Goal: Task Accomplishment & Management: Manage account settings

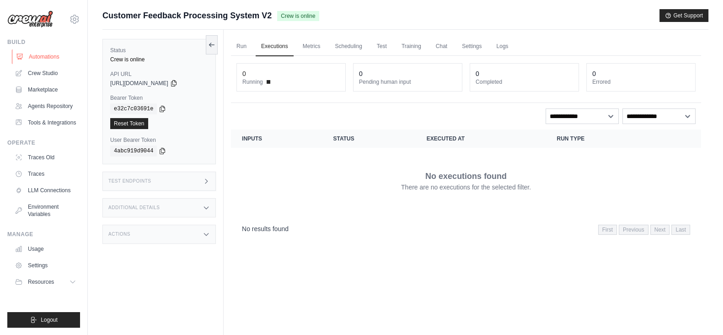
click at [39, 53] on link "Automations" at bounding box center [46, 56] width 69 height 15
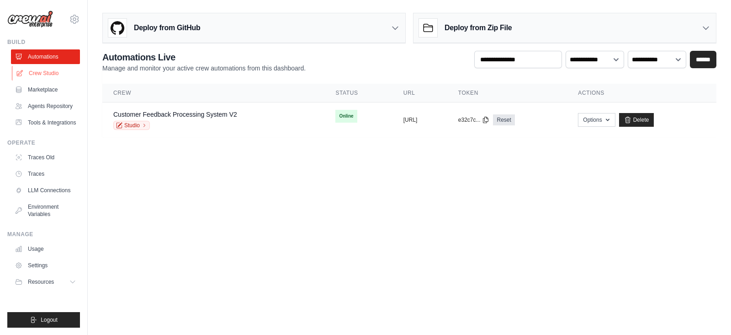
click at [46, 73] on link "Crew Studio" at bounding box center [46, 73] width 69 height 15
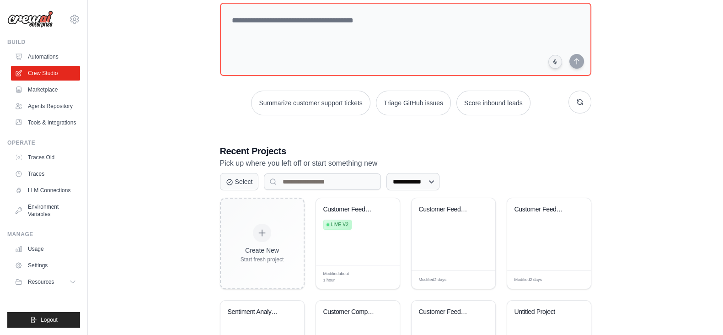
scroll to position [114, 0]
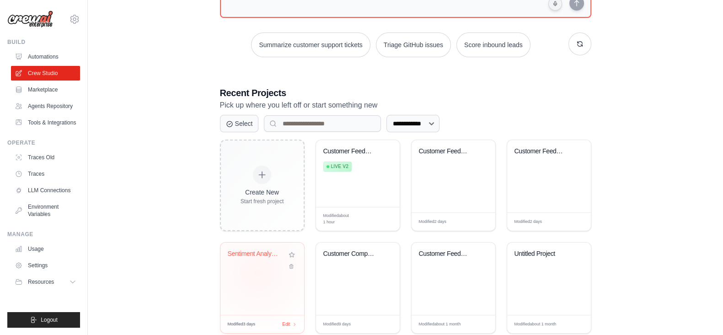
click at [257, 271] on div "Sentiment Analysis Engine" at bounding box center [262, 278] width 84 height 72
click at [42, 57] on link "Automations" at bounding box center [46, 56] width 69 height 15
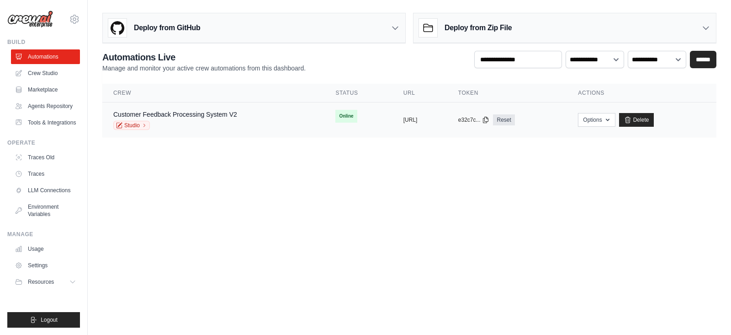
click at [201, 108] on td "Customer Feedback Processing System V2 Studio" at bounding box center [213, 119] width 222 height 35
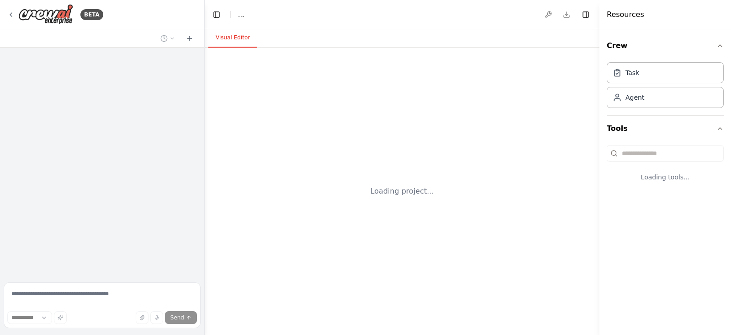
select select "****"
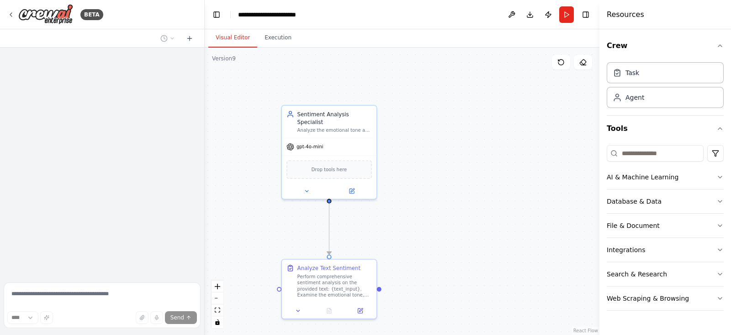
scroll to position [638, 0]
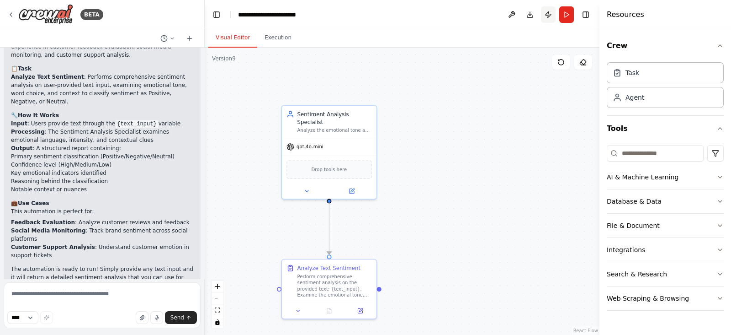
click at [550, 14] on button "Publish" at bounding box center [548, 14] width 15 height 16
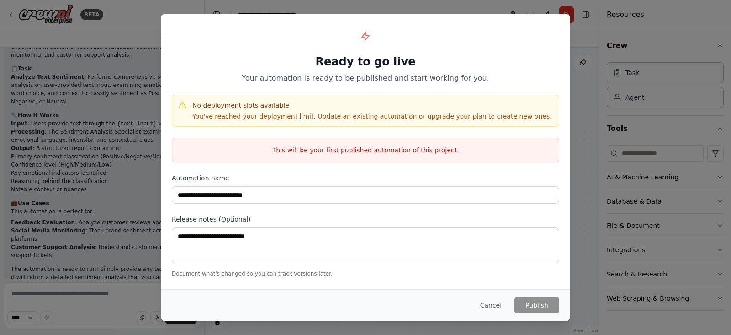
click at [121, 28] on div "**********" at bounding box center [365, 167] width 731 height 335
click at [485, 305] on button "Cancel" at bounding box center [491, 305] width 36 height 16
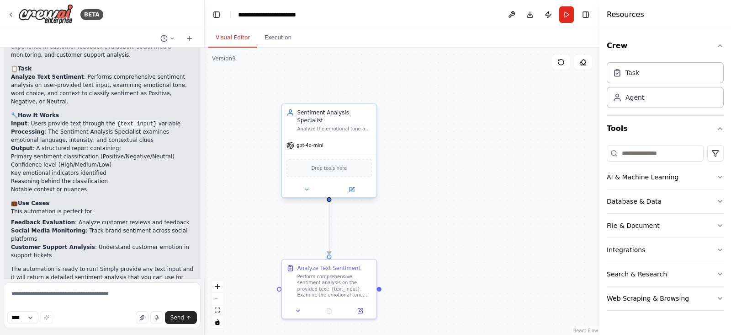
click at [308, 142] on div "gpt-4o-mini" at bounding box center [329, 145] width 95 height 17
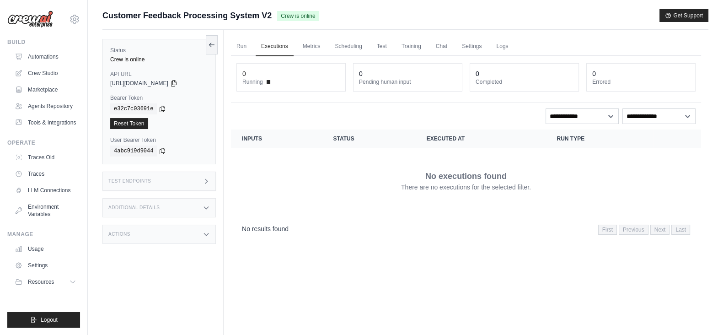
click at [200, 176] on div "Test Endpoints" at bounding box center [158, 180] width 113 height 19
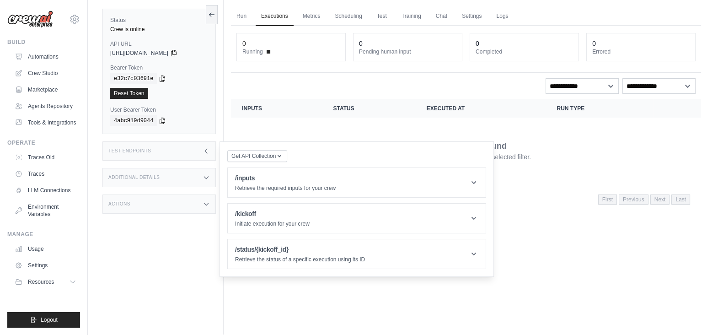
scroll to position [39, 0]
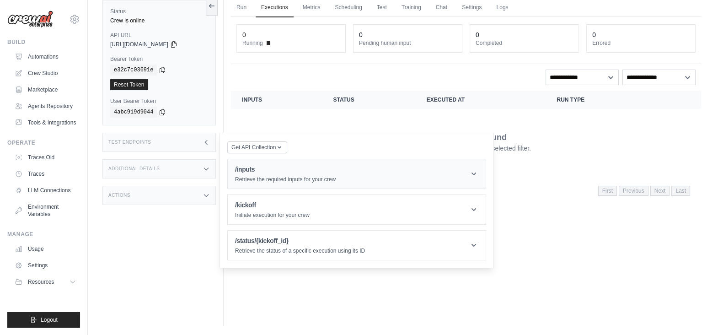
click at [283, 178] on p "Retrieve the required inputs for your crew" at bounding box center [285, 178] width 101 height 7
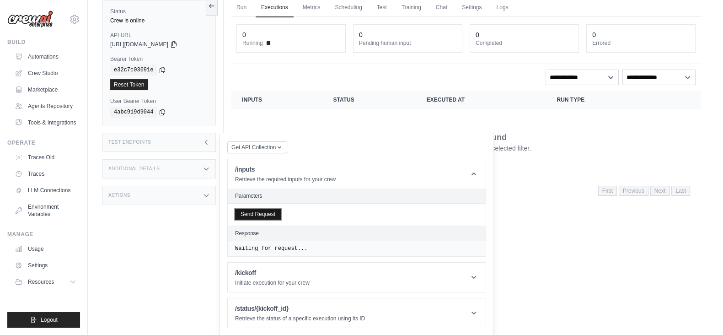
click at [255, 215] on button "Send Request" at bounding box center [258, 213] width 46 height 11
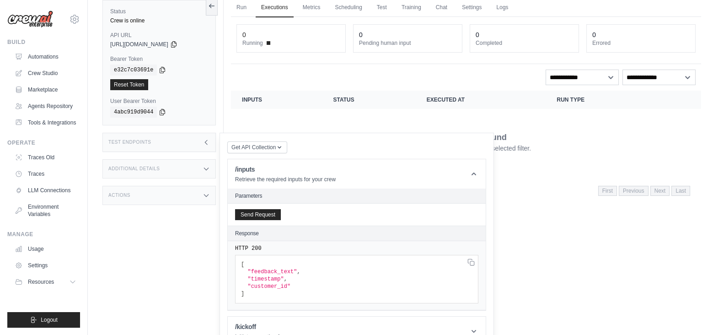
scroll to position [92, 0]
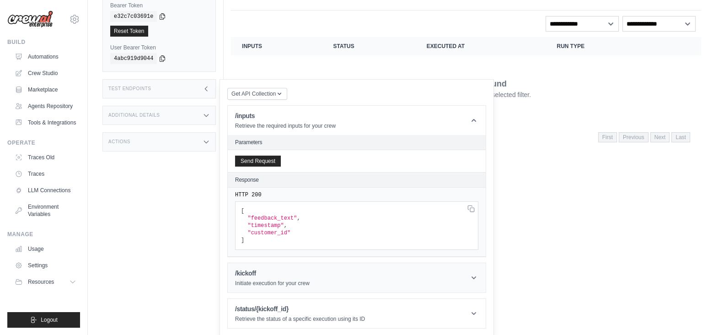
click at [277, 268] on h1 "/kickoff" at bounding box center [272, 272] width 74 height 9
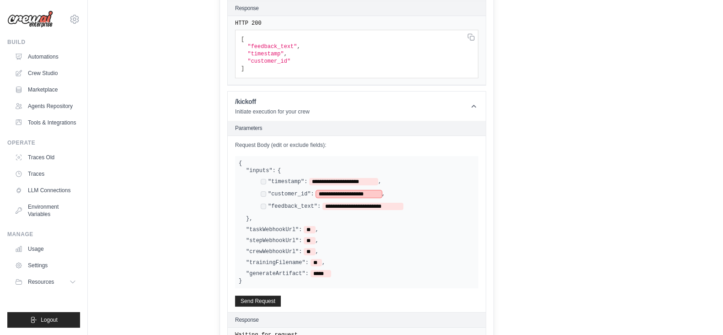
click at [372, 194] on span "**********" at bounding box center [349, 193] width 66 height 7
click at [393, 203] on span "**********" at bounding box center [362, 205] width 81 height 7
click at [375, 191] on span "**********" at bounding box center [350, 193] width 69 height 7
click at [392, 203] on span "**********" at bounding box center [362, 205] width 81 height 7
click at [264, 299] on button "Send Request" at bounding box center [258, 300] width 46 height 11
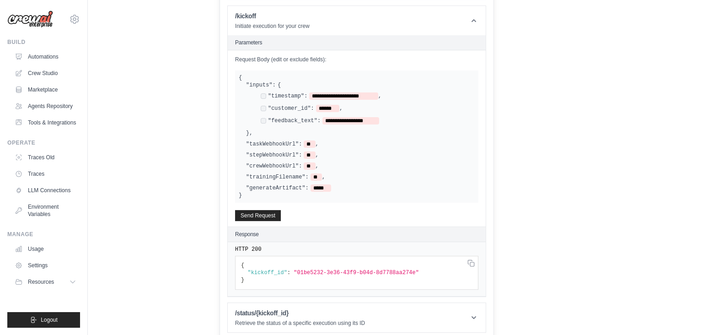
scroll to position [352, 0]
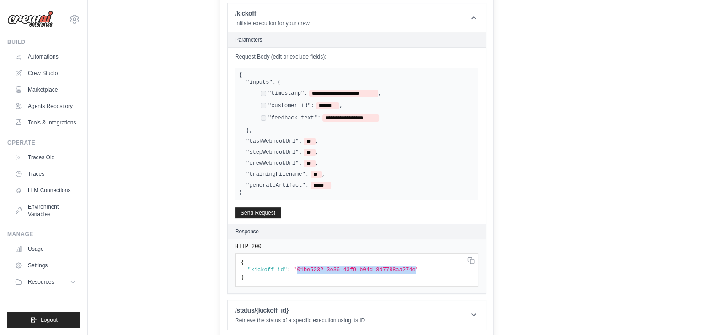
drag, startPoint x: 292, startPoint y: 266, endPoint x: 400, endPoint y: 265, distance: 108.3
click at [400, 266] on span ""01be5232-3e36-43f9-b04d-8d7788aa274e"" at bounding box center [355, 269] width 125 height 6
copy span "01be5232-3e36-43f9-b04d-8d7788aa274e"
click at [282, 305] on h1 "/status/{kickoff_id}" at bounding box center [300, 309] width 130 height 9
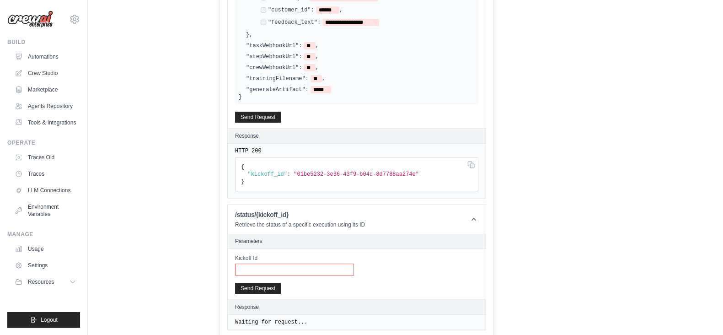
click at [252, 263] on input "Kickoff Id" at bounding box center [294, 269] width 119 height 12
paste input "**********"
type input "**********"
click at [251, 285] on button "Send Request" at bounding box center [258, 287] width 46 height 11
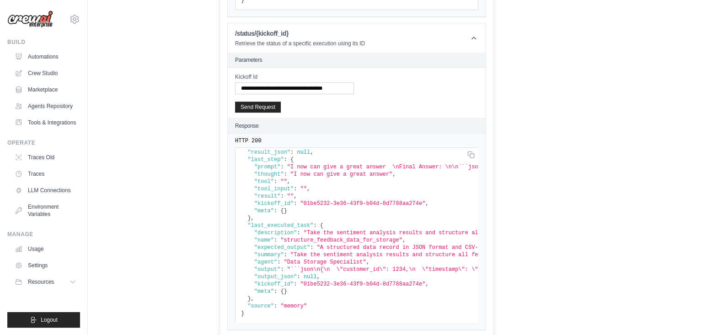
scroll to position [0, 0]
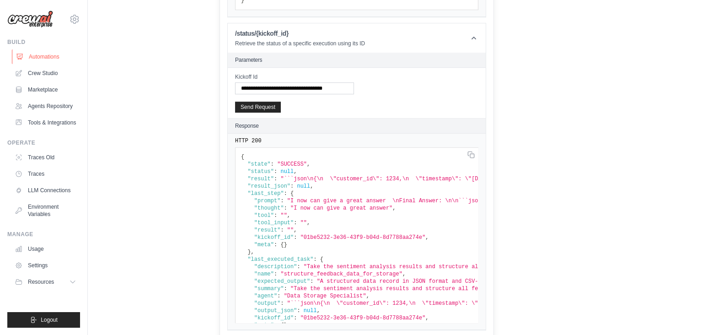
click at [52, 53] on link "Automations" at bounding box center [46, 56] width 69 height 15
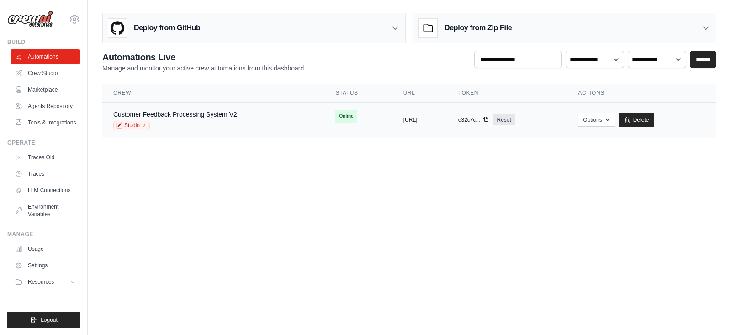
click at [662, 110] on td "Options Chat with this Crew Export React JSX Component Export React TSX Compone…" at bounding box center [641, 119] width 149 height 35
click at [654, 117] on link "Delete" at bounding box center [636, 120] width 35 height 14
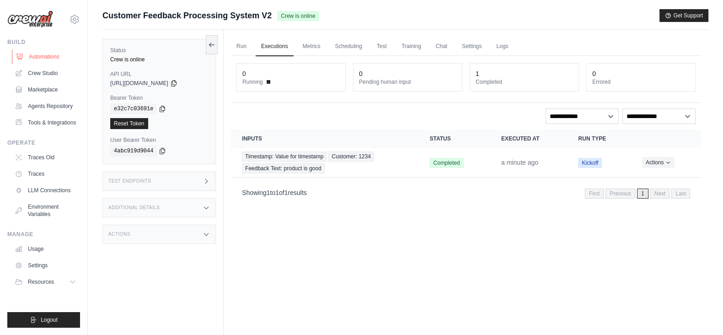
click at [35, 58] on link "Automations" at bounding box center [46, 56] width 69 height 15
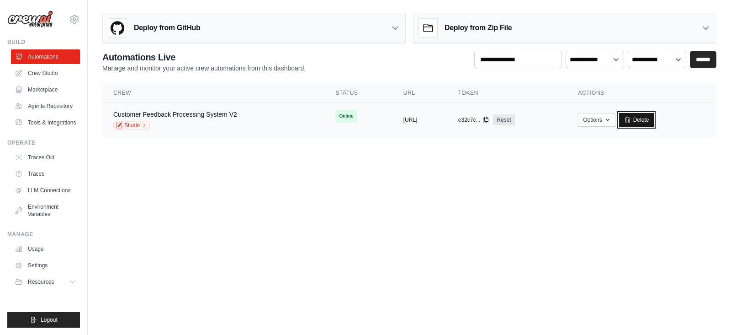
click at [654, 121] on link "Delete" at bounding box center [636, 120] width 35 height 14
click at [654, 115] on link "Delete" at bounding box center [636, 120] width 35 height 14
click at [615, 113] on button "Options" at bounding box center [596, 119] width 37 height 14
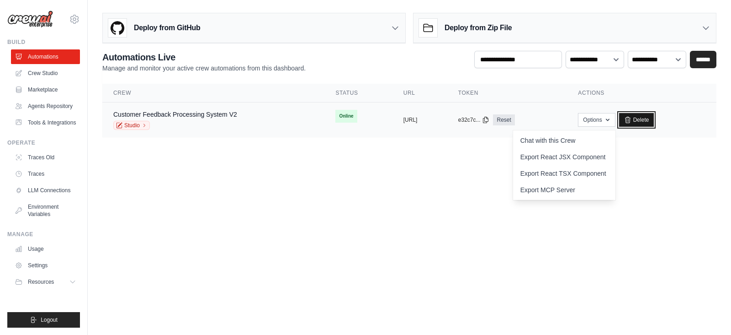
click at [632, 121] on icon at bounding box center [627, 119] width 7 height 7
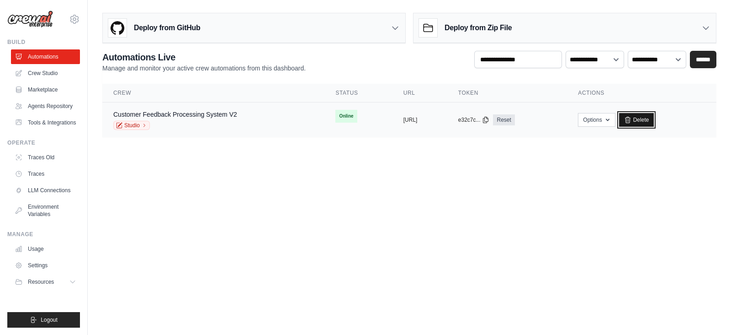
click at [654, 118] on link "Delete" at bounding box center [636, 120] width 35 height 14
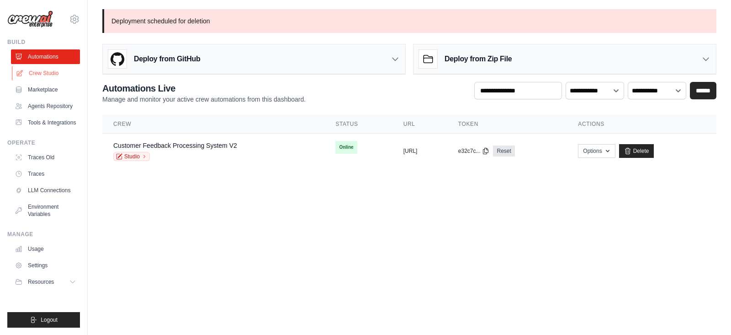
click at [44, 66] on link "Crew Studio" at bounding box center [46, 73] width 69 height 15
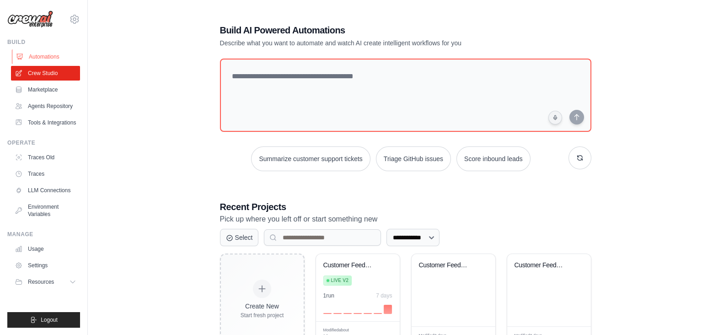
click at [44, 55] on link "Automations" at bounding box center [46, 56] width 69 height 15
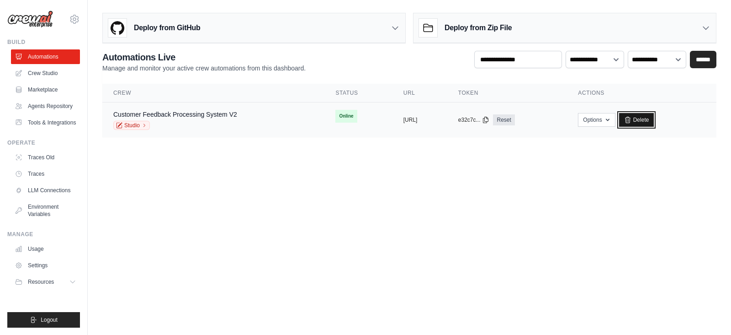
click at [654, 117] on link "Delete" at bounding box center [636, 120] width 35 height 14
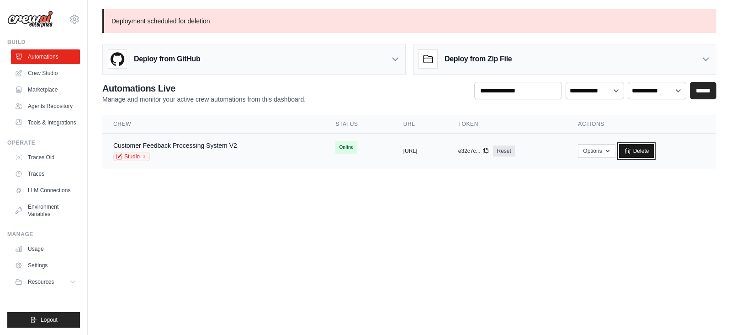
click at [654, 145] on link "Delete" at bounding box center [636, 151] width 35 height 14
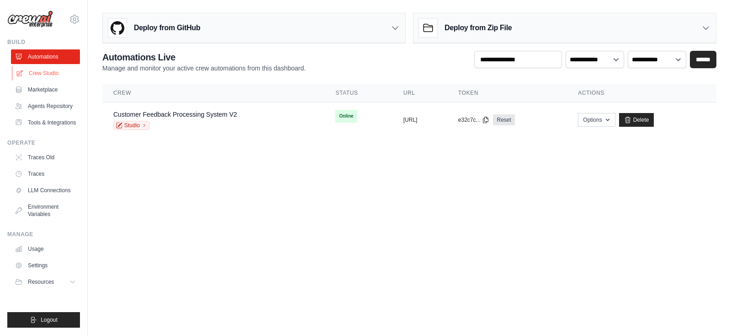
click at [41, 70] on link "Crew Studio" at bounding box center [46, 73] width 69 height 15
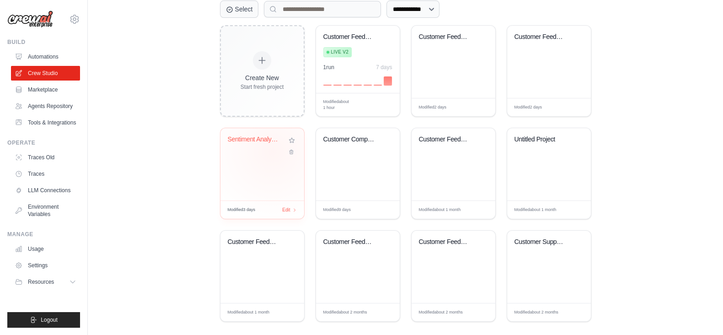
click at [261, 165] on div "Sentiment Analysis Engine" at bounding box center [262, 164] width 84 height 72
click at [39, 58] on link "Automations" at bounding box center [46, 56] width 69 height 15
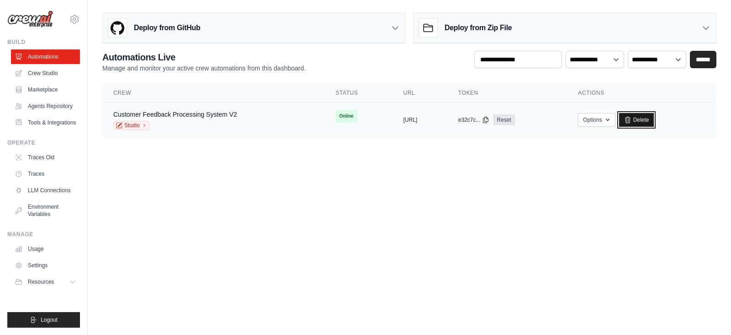
click at [654, 120] on link "Delete" at bounding box center [636, 120] width 35 height 14
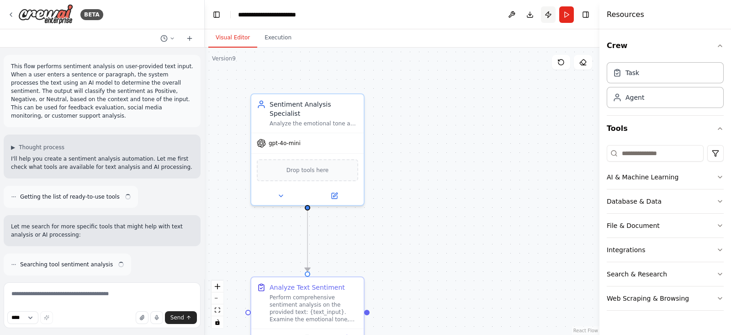
scroll to position [638, 0]
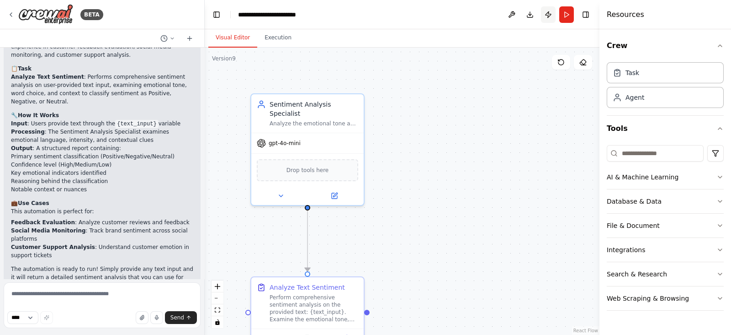
click at [549, 14] on button "Publish" at bounding box center [548, 14] width 15 height 16
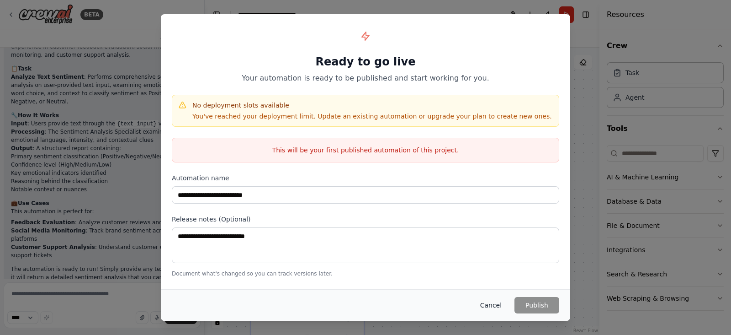
click at [494, 305] on button "Cancel" at bounding box center [491, 305] width 36 height 16
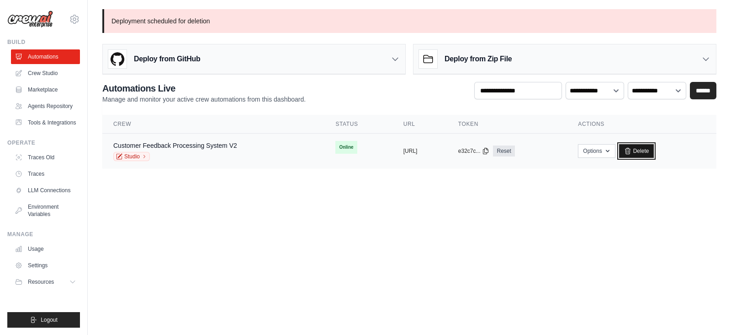
click at [632, 152] on icon at bounding box center [627, 150] width 7 height 7
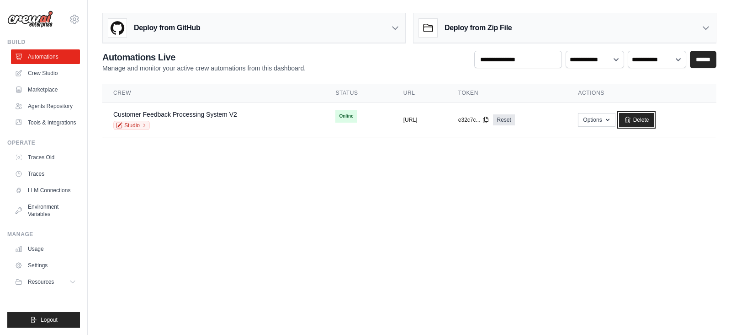
drag, startPoint x: 658, startPoint y: 118, endPoint x: 415, endPoint y: 72, distance: 247.9
click at [654, 118] on link "Delete" at bounding box center [636, 120] width 35 height 14
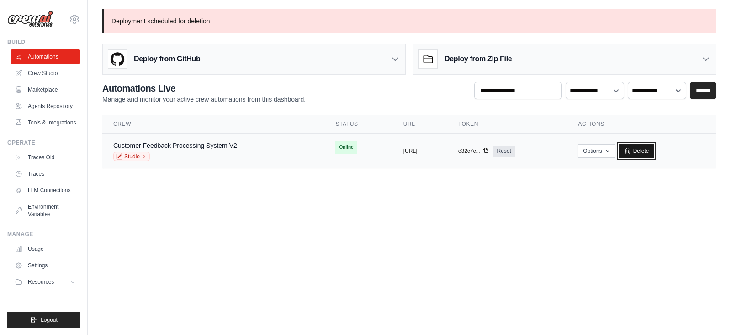
click at [654, 149] on link "Delete" at bounding box center [636, 151] width 35 height 14
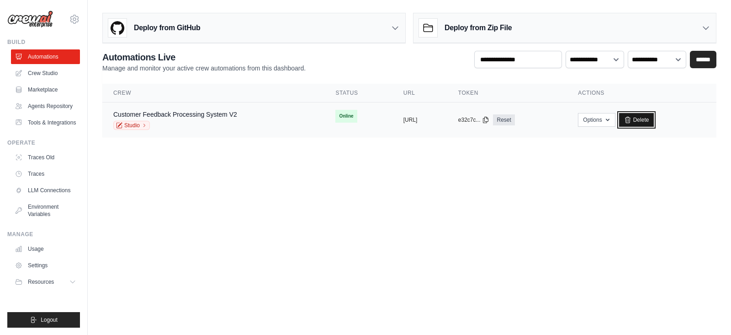
click at [632, 122] on icon at bounding box center [627, 119] width 7 height 7
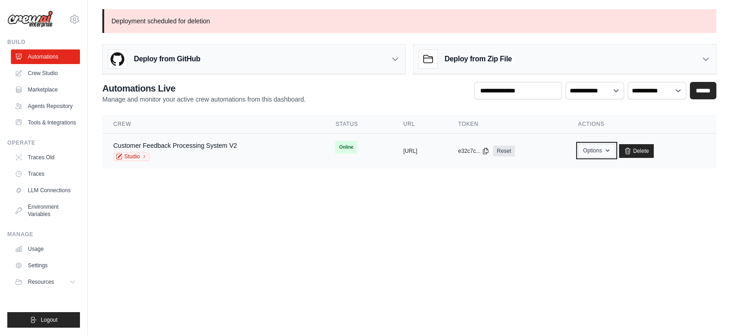
click at [615, 149] on button "Options" at bounding box center [596, 151] width 37 height 14
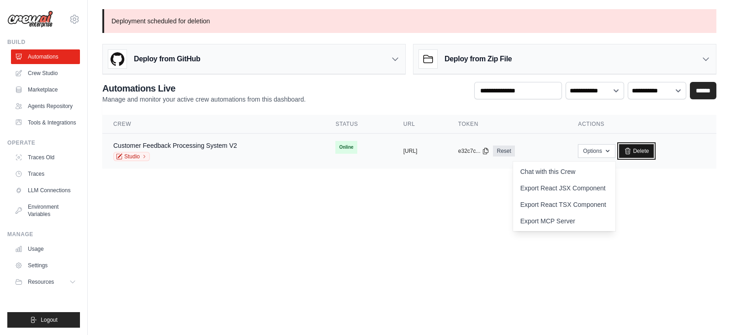
click at [654, 155] on link "Delete" at bounding box center [636, 151] width 35 height 14
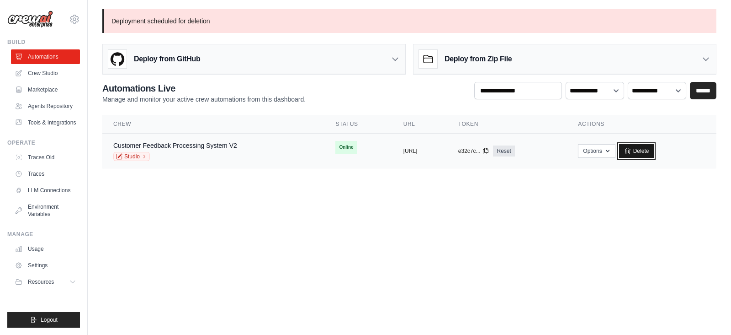
click at [654, 154] on link "Delete" at bounding box center [636, 151] width 35 height 14
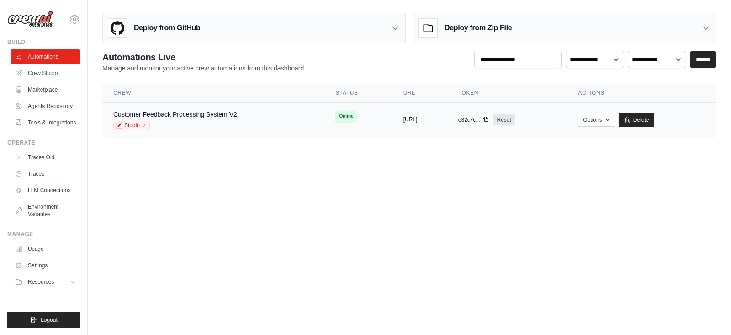
click at [404, 120] on button "[URL]" at bounding box center [411, 119] width 14 height 7
click at [194, 121] on div "Studio" at bounding box center [175, 125] width 124 height 9
click at [654, 119] on link "Delete" at bounding box center [636, 120] width 35 height 14
click at [654, 122] on link "Delete" at bounding box center [636, 120] width 35 height 14
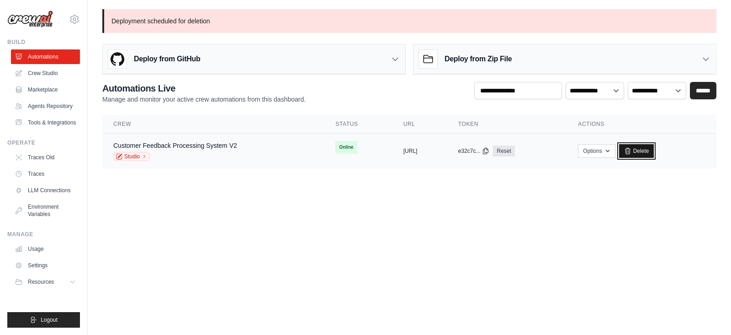
click at [654, 144] on link "Delete" at bounding box center [636, 151] width 35 height 14
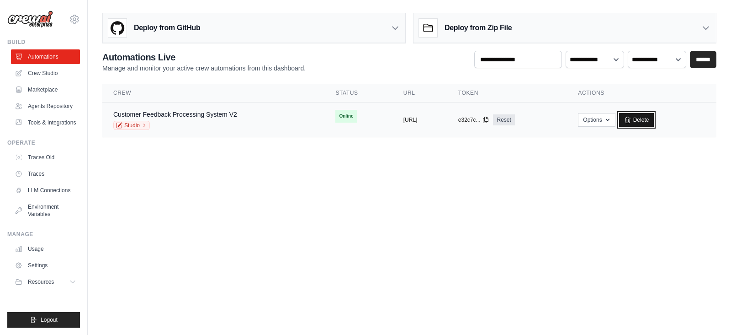
click at [654, 117] on link "Delete" at bounding box center [636, 120] width 35 height 14
click at [204, 111] on link "Customer Feedback Processing System V2" at bounding box center [175, 114] width 124 height 7
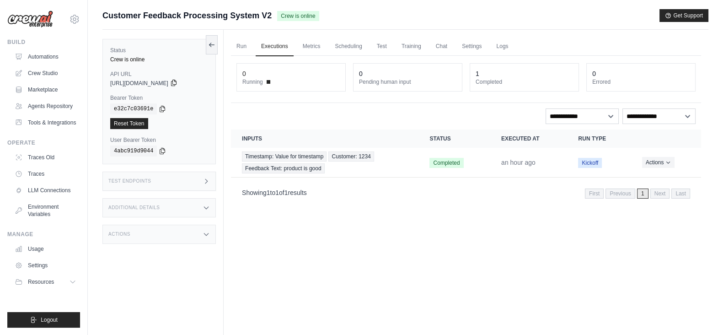
click at [176, 83] on icon at bounding box center [173, 83] width 5 height 6
click at [159, 106] on icon at bounding box center [162, 108] width 7 height 7
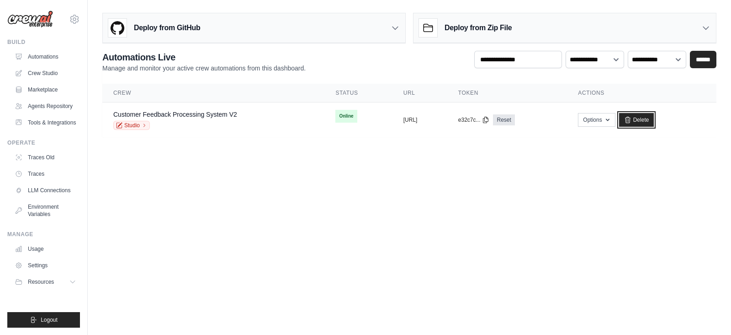
drag, startPoint x: 672, startPoint y: 119, endPoint x: 416, endPoint y: 66, distance: 261.7
click at [654, 119] on link "Delete" at bounding box center [636, 120] width 35 height 14
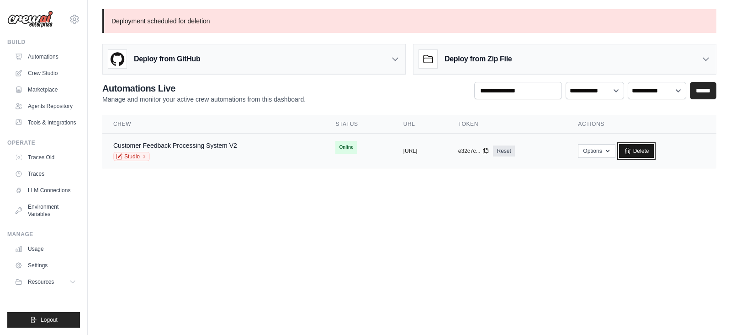
click at [632, 149] on icon at bounding box center [627, 150] width 7 height 7
click at [36, 74] on link "Crew Studio" at bounding box center [46, 73] width 69 height 15
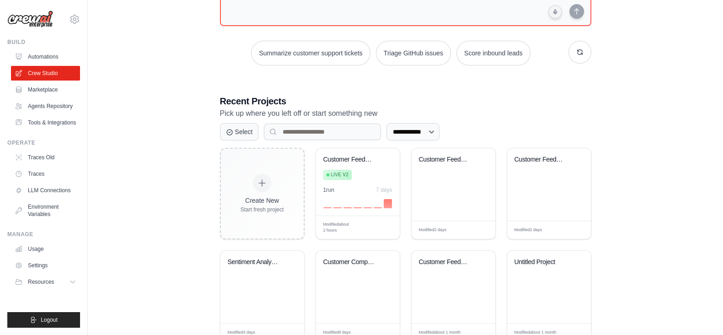
scroll to position [171, 0]
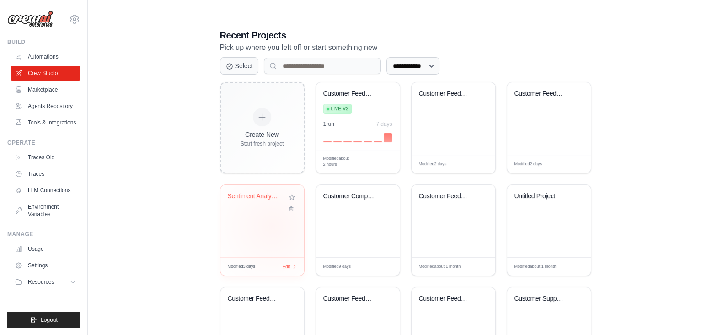
click at [267, 225] on div "Sentiment Analysis Engine" at bounding box center [262, 221] width 84 height 72
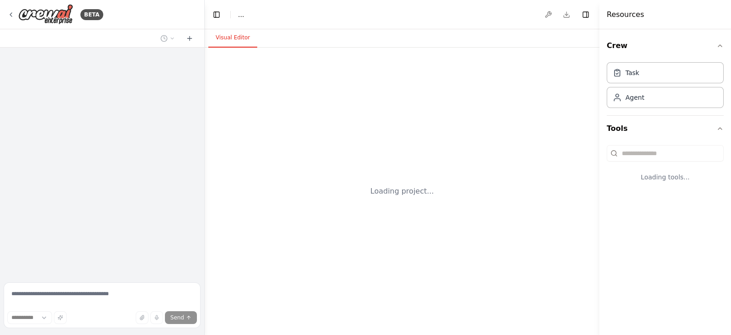
select select "****"
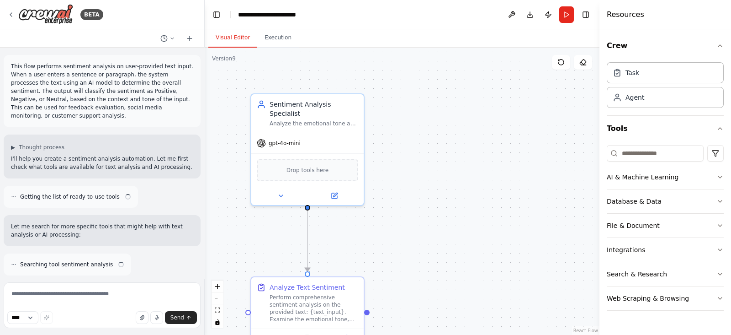
scroll to position [638, 0]
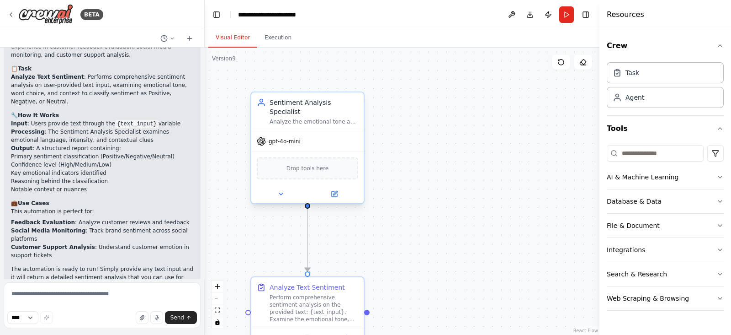
click at [272, 138] on span "gpt-4o-mini" at bounding box center [285, 141] width 32 height 7
click at [307, 133] on div "gpt-4o-mini" at bounding box center [307, 141] width 112 height 20
click at [279, 137] on div "gpt-4o-mini" at bounding box center [279, 141] width 44 height 9
click at [297, 118] on div "Analyze the emotional tone and sentiment of {text_input} and classify it as Pos…" at bounding box center [314, 121] width 89 height 7
click at [295, 164] on span "Drop tools here" at bounding box center [308, 168] width 43 height 9
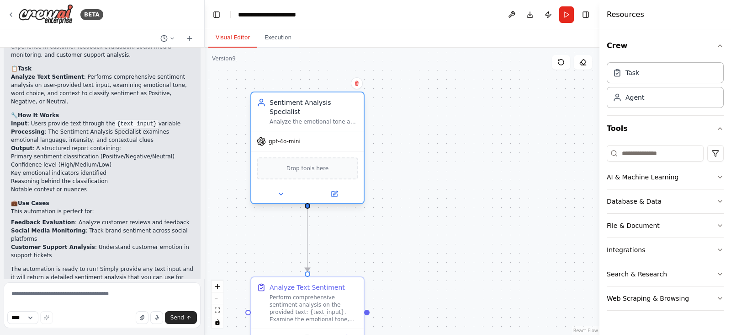
click at [322, 133] on div "gpt-4o-mini" at bounding box center [307, 141] width 112 height 20
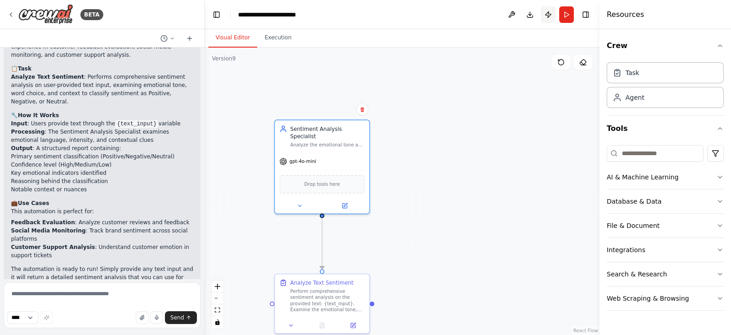
click at [548, 10] on button "Publish" at bounding box center [548, 14] width 15 height 16
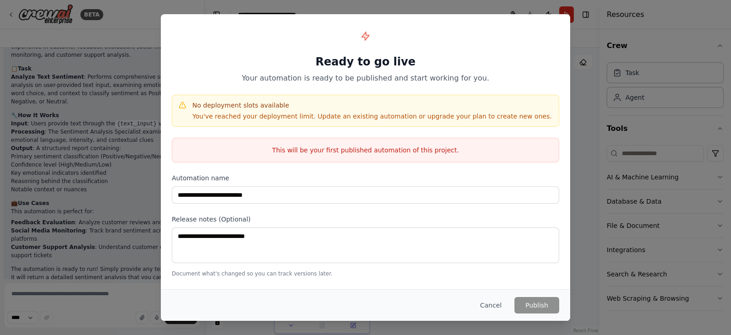
click at [606, 145] on div "**********" at bounding box center [365, 167] width 731 height 335
click at [492, 307] on button "Cancel" at bounding box center [491, 305] width 36 height 16
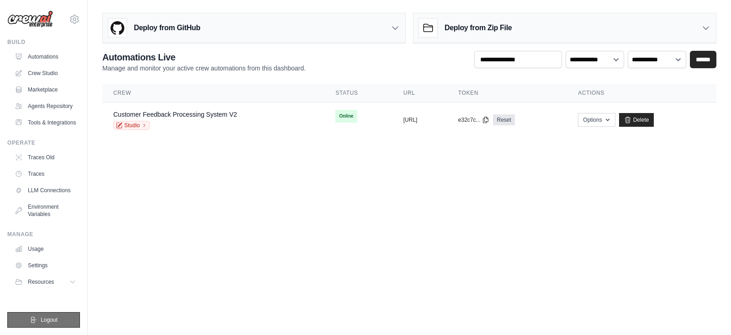
click at [43, 320] on span "Logout" at bounding box center [49, 319] width 17 height 7
